Goal: Navigation & Orientation: Find specific page/section

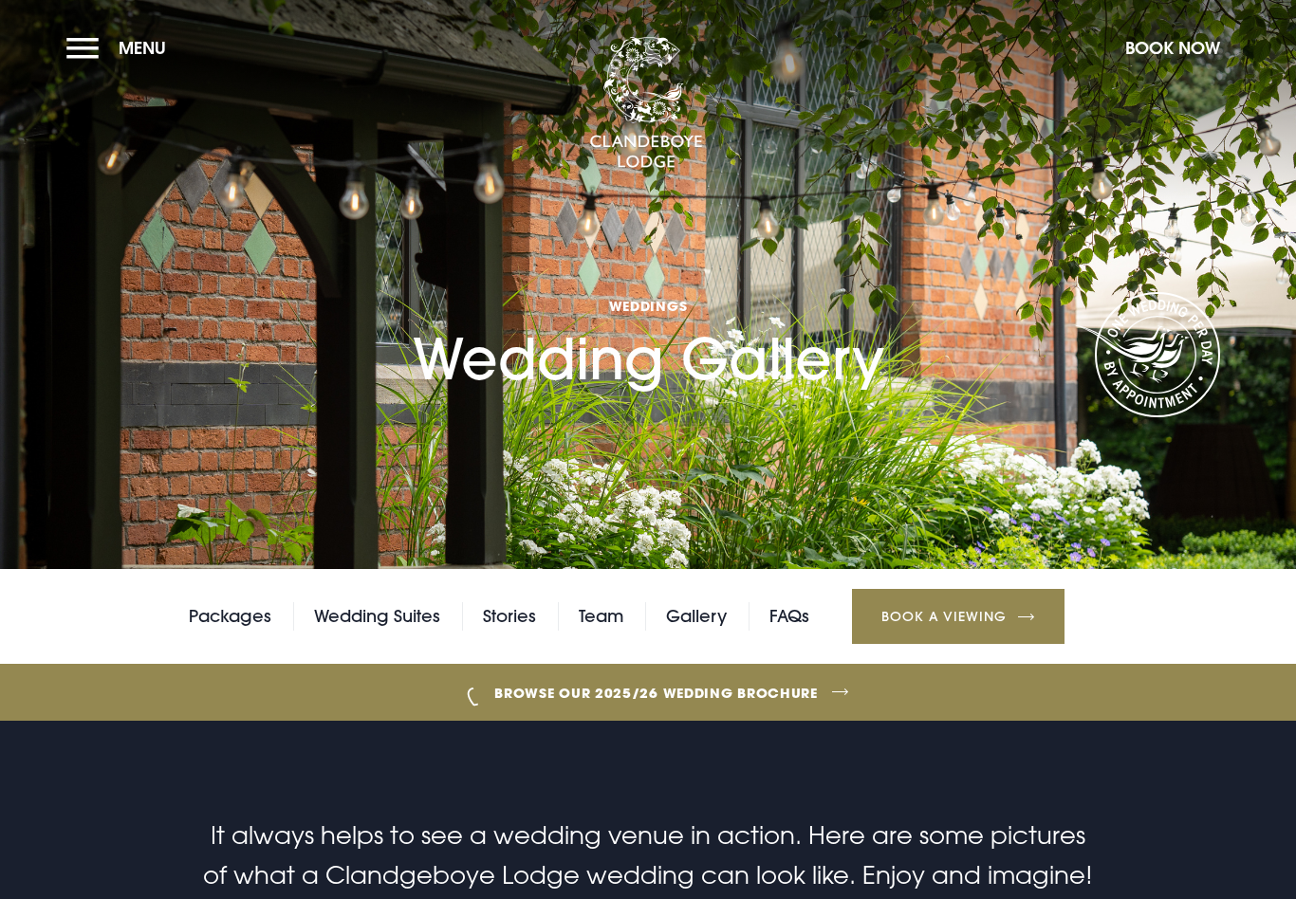
click at [83, 47] on button "Menu" at bounding box center [120, 48] width 109 height 41
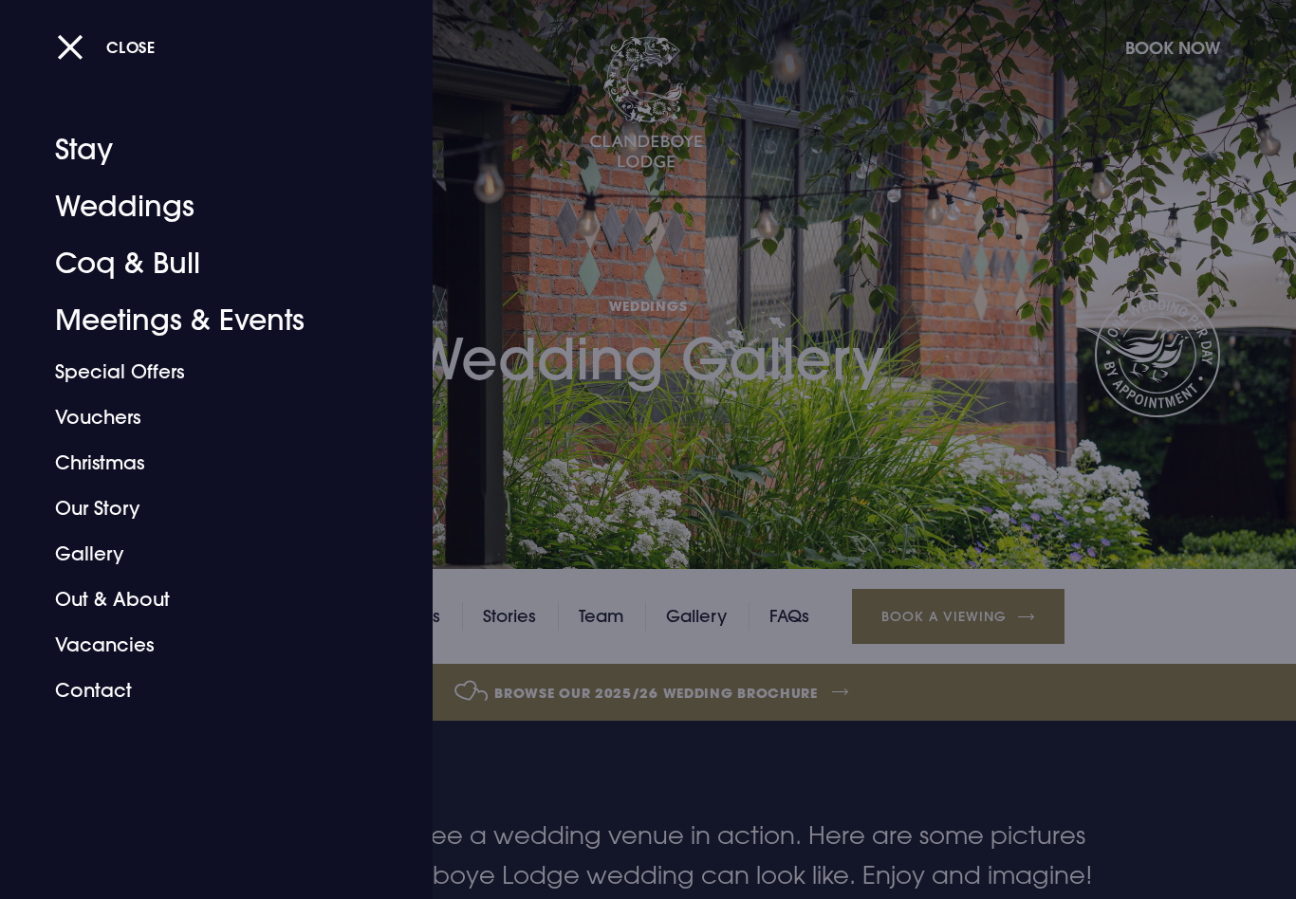
click at [144, 605] on link "Out & About" at bounding box center [205, 600] width 300 height 46
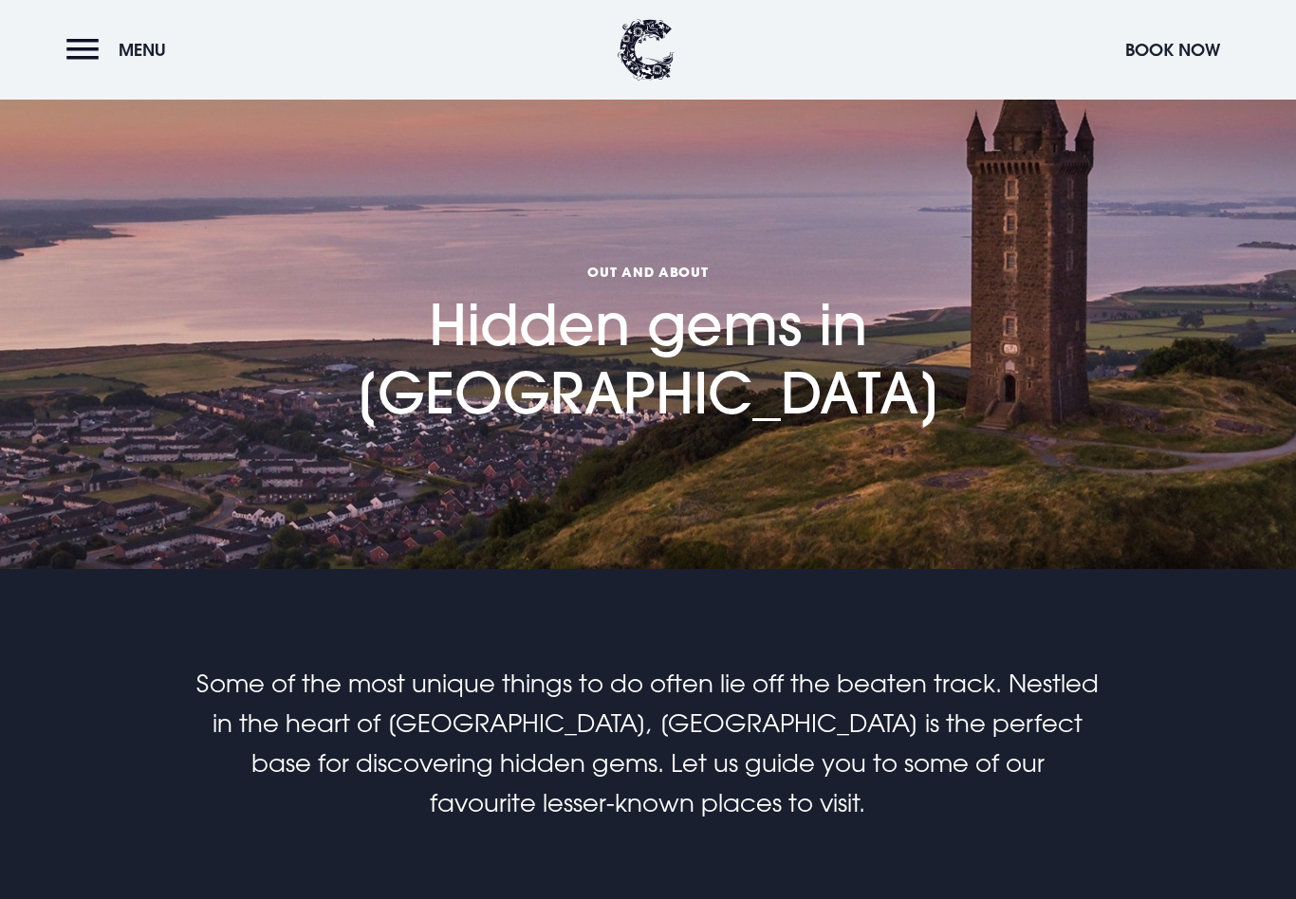
click at [88, 67] on button "Menu" at bounding box center [120, 49] width 109 height 41
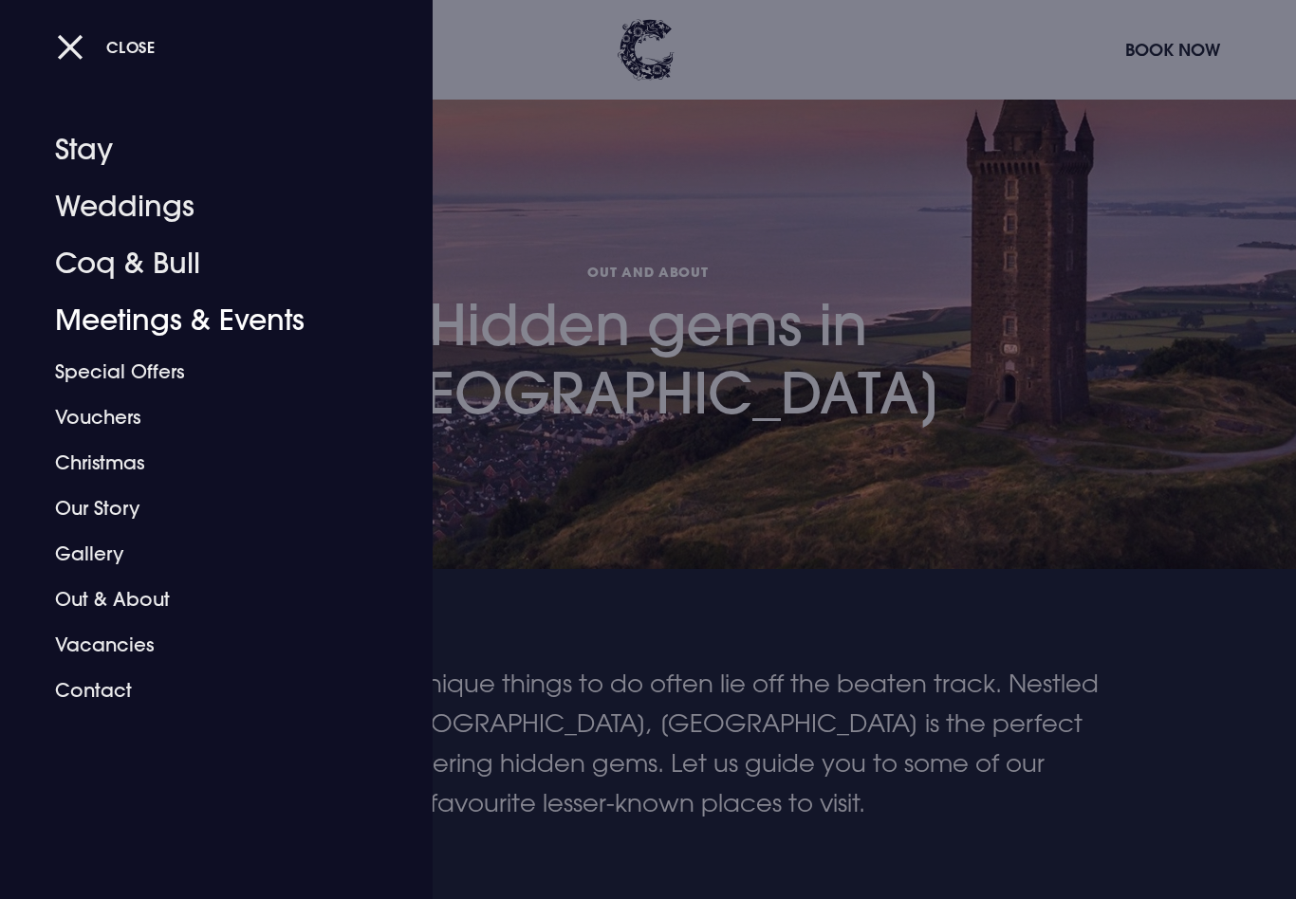
click at [78, 323] on link "Meetings & Events" at bounding box center [205, 320] width 300 height 57
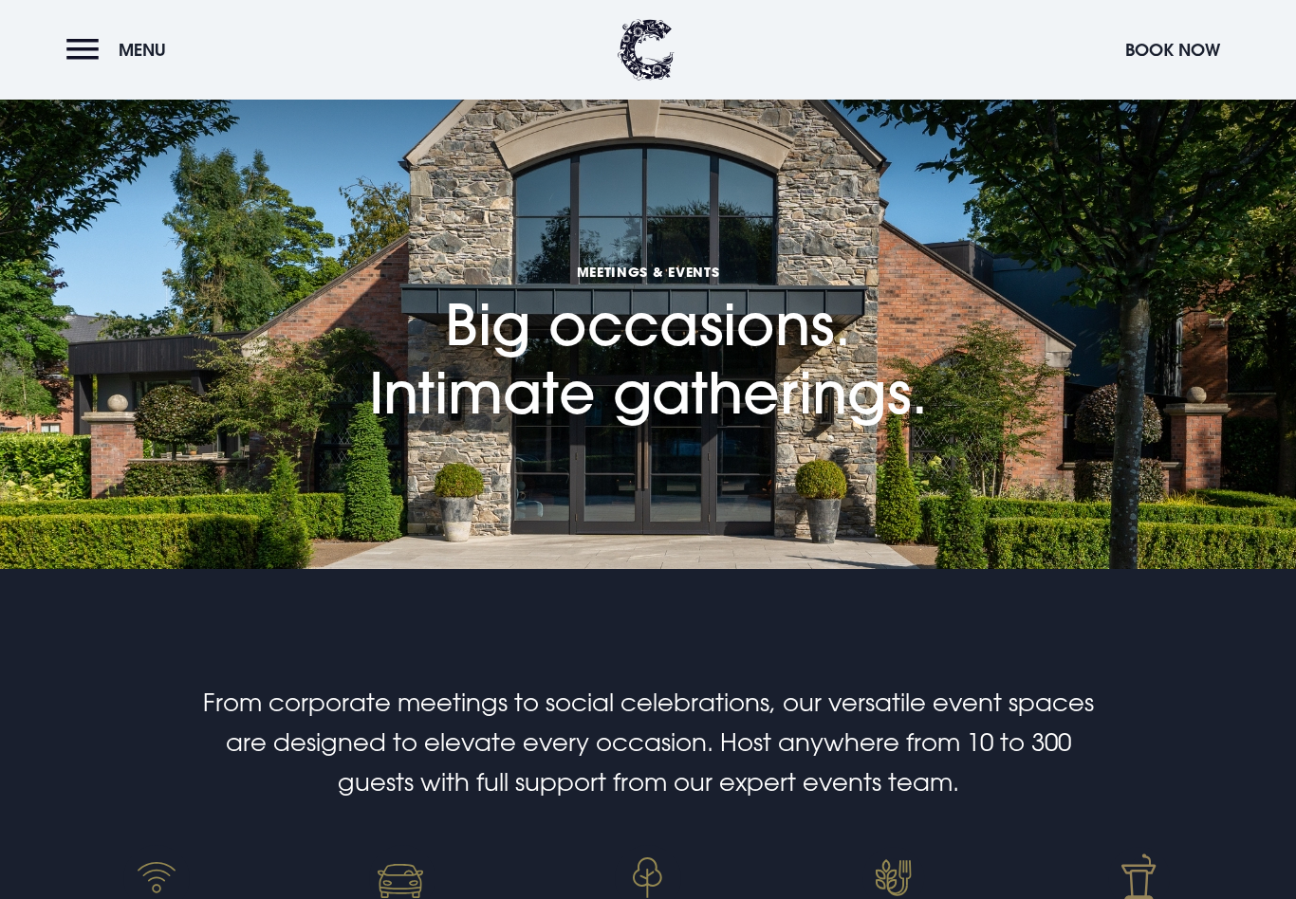
click at [87, 64] on button "Menu" at bounding box center [120, 49] width 109 height 41
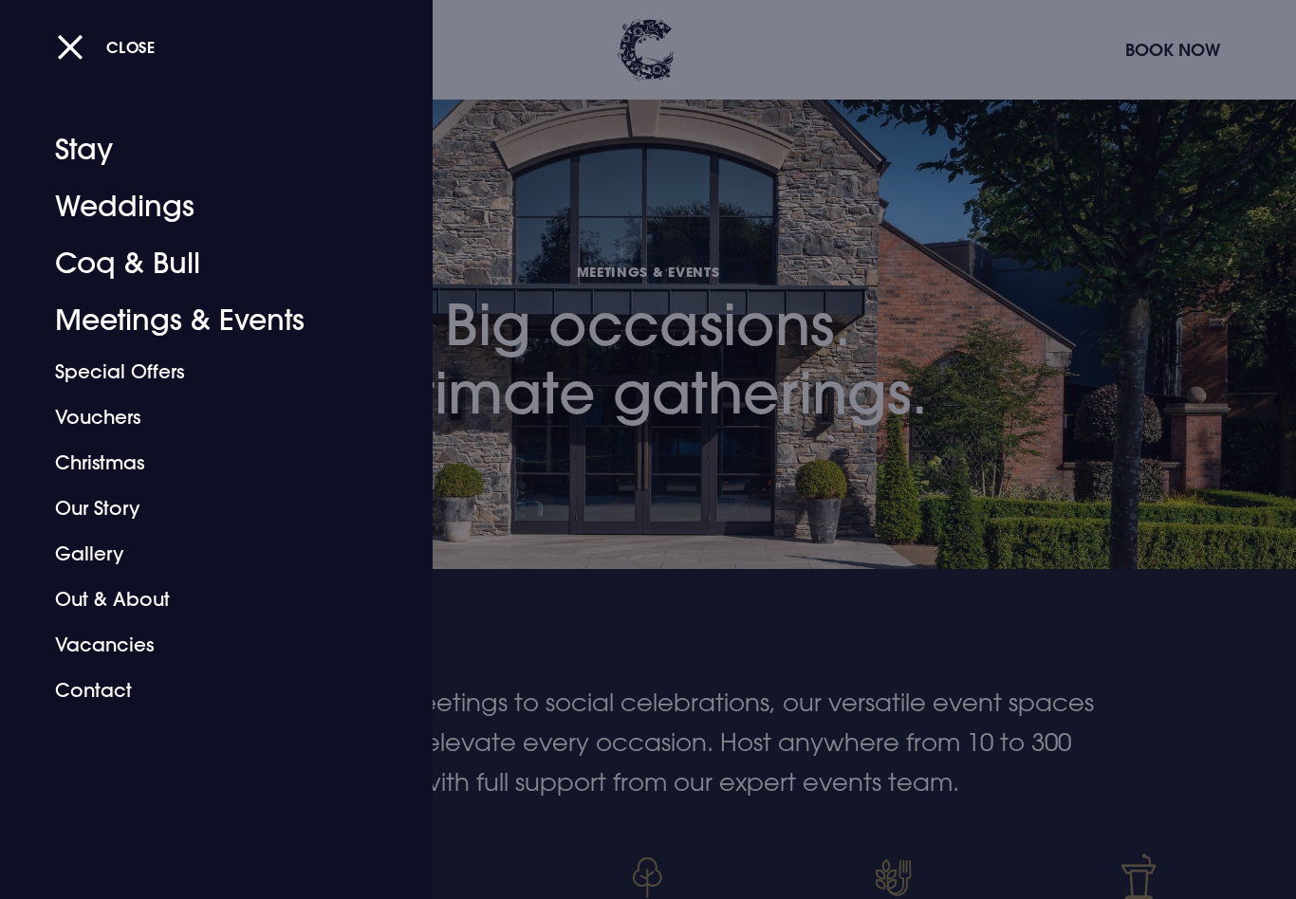
click at [101, 552] on link "Gallery" at bounding box center [205, 554] width 300 height 46
